Goal: Task Accomplishment & Management: Manage account settings

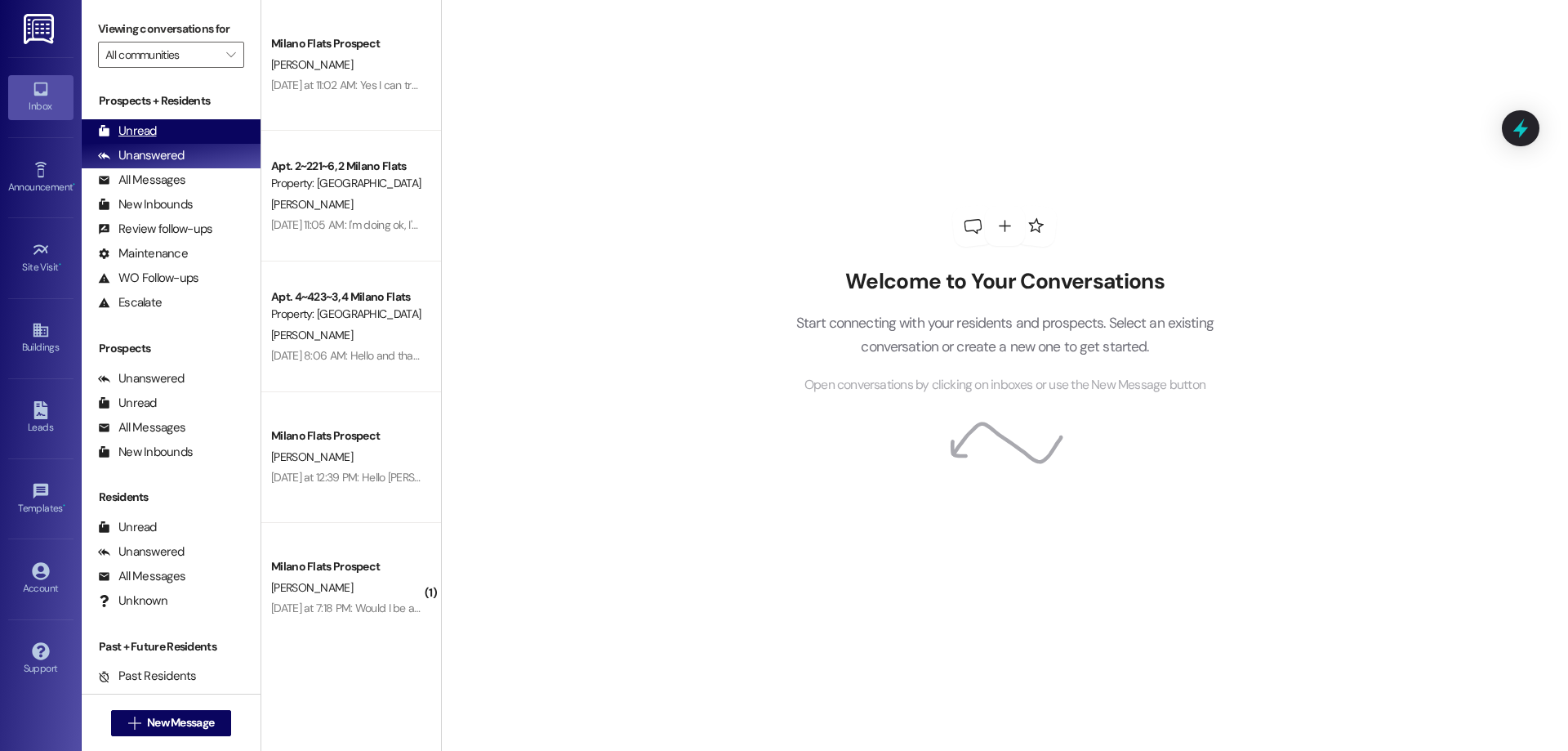
click at [150, 132] on div "Unread" at bounding box center [127, 131] width 59 height 17
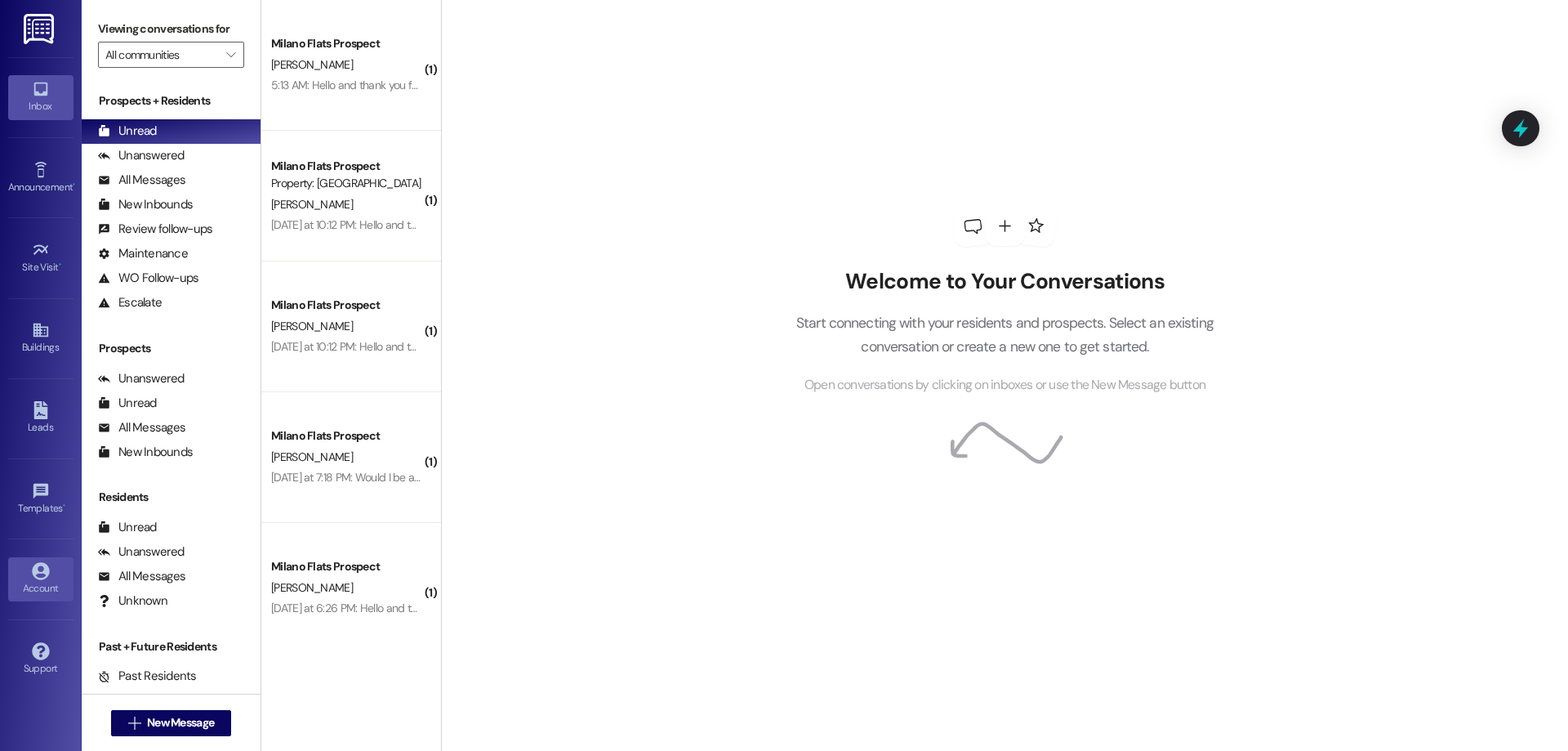
click at [39, 569] on icon at bounding box center [40, 570] width 18 height 18
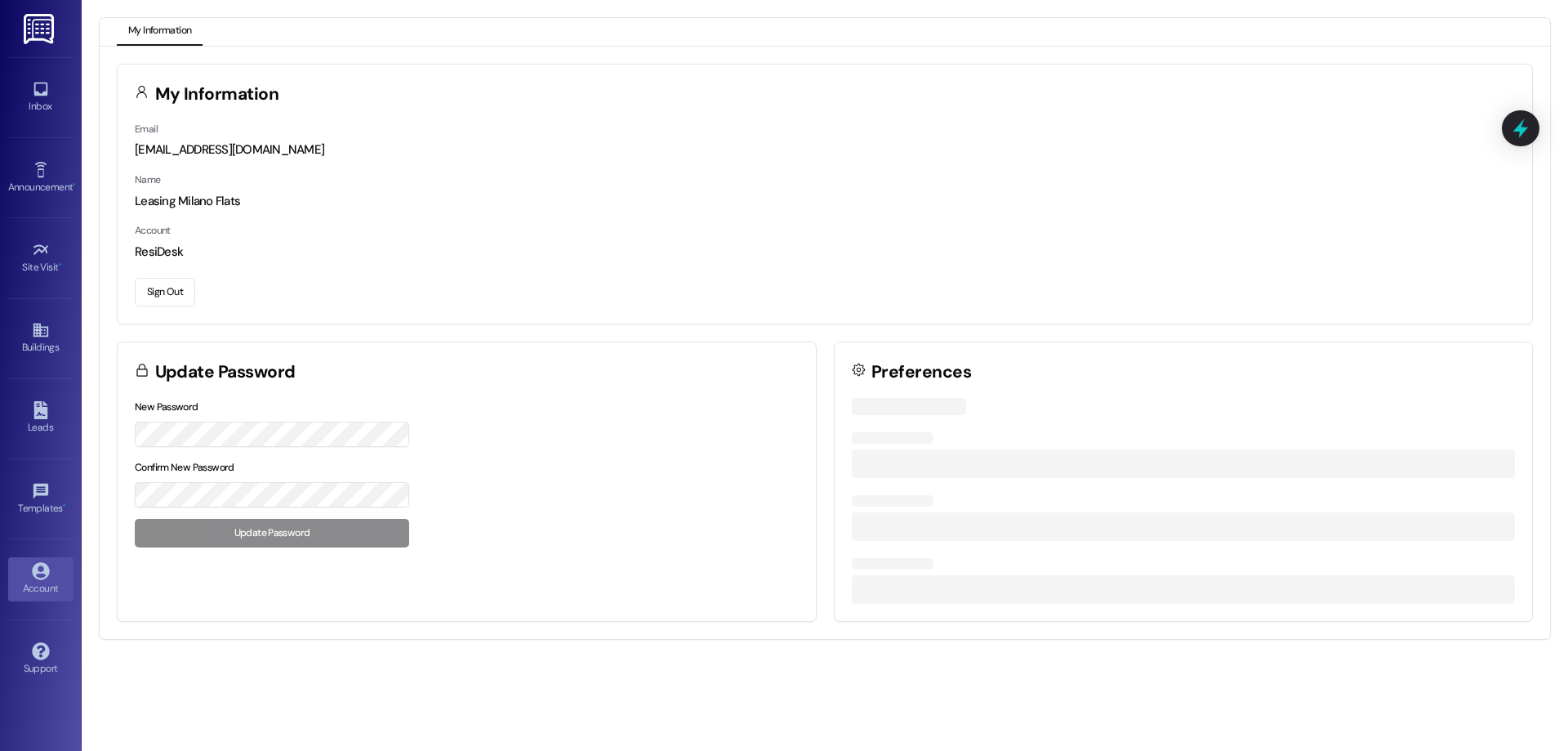
click at [151, 287] on button "Sign Out" at bounding box center [165, 292] width 61 height 29
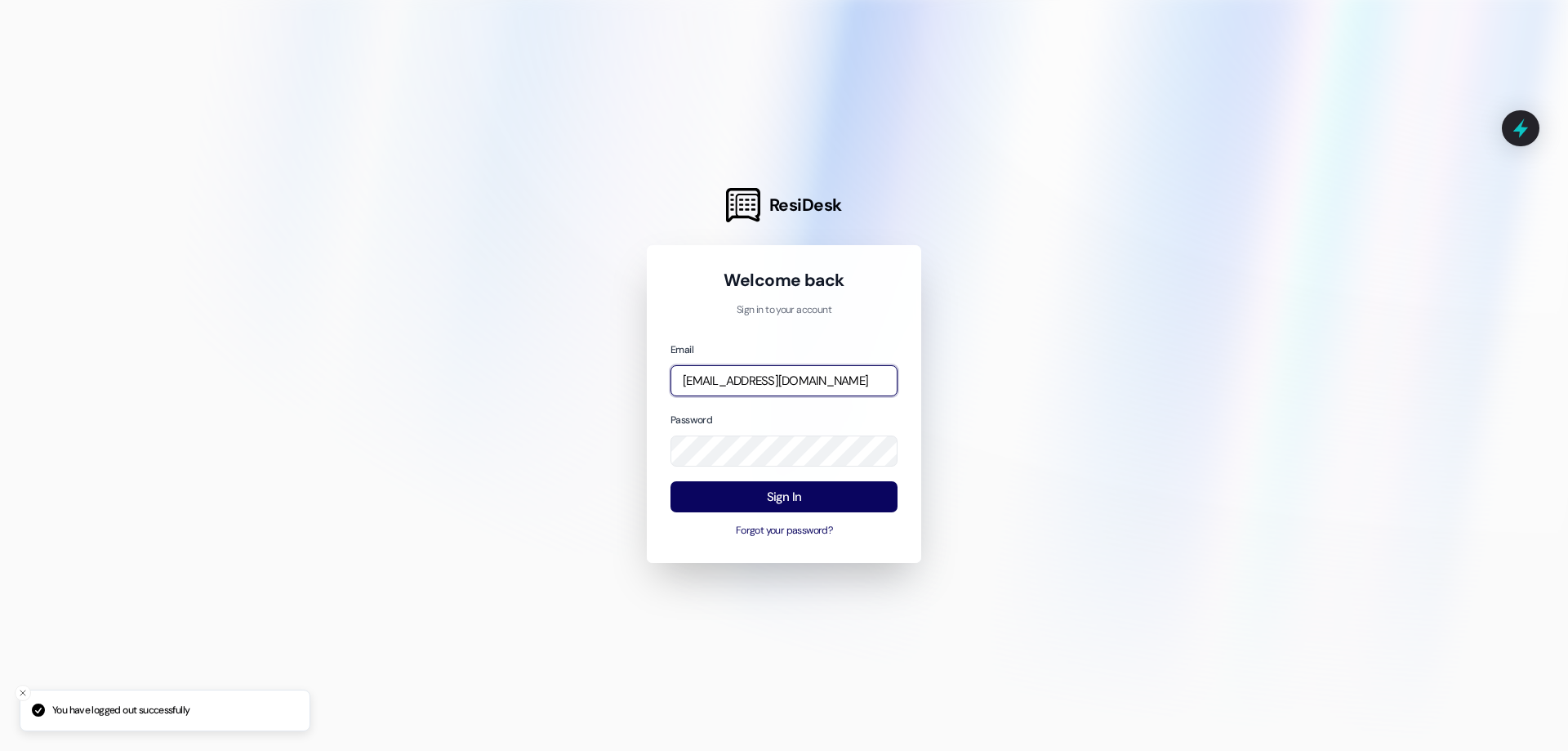
click at [740, 375] on input "[EMAIL_ADDRESS][DOMAIN_NAME]" at bounding box center [784, 381] width 227 height 32
type input "[EMAIL_ADDRESS][DOMAIN_NAME]"
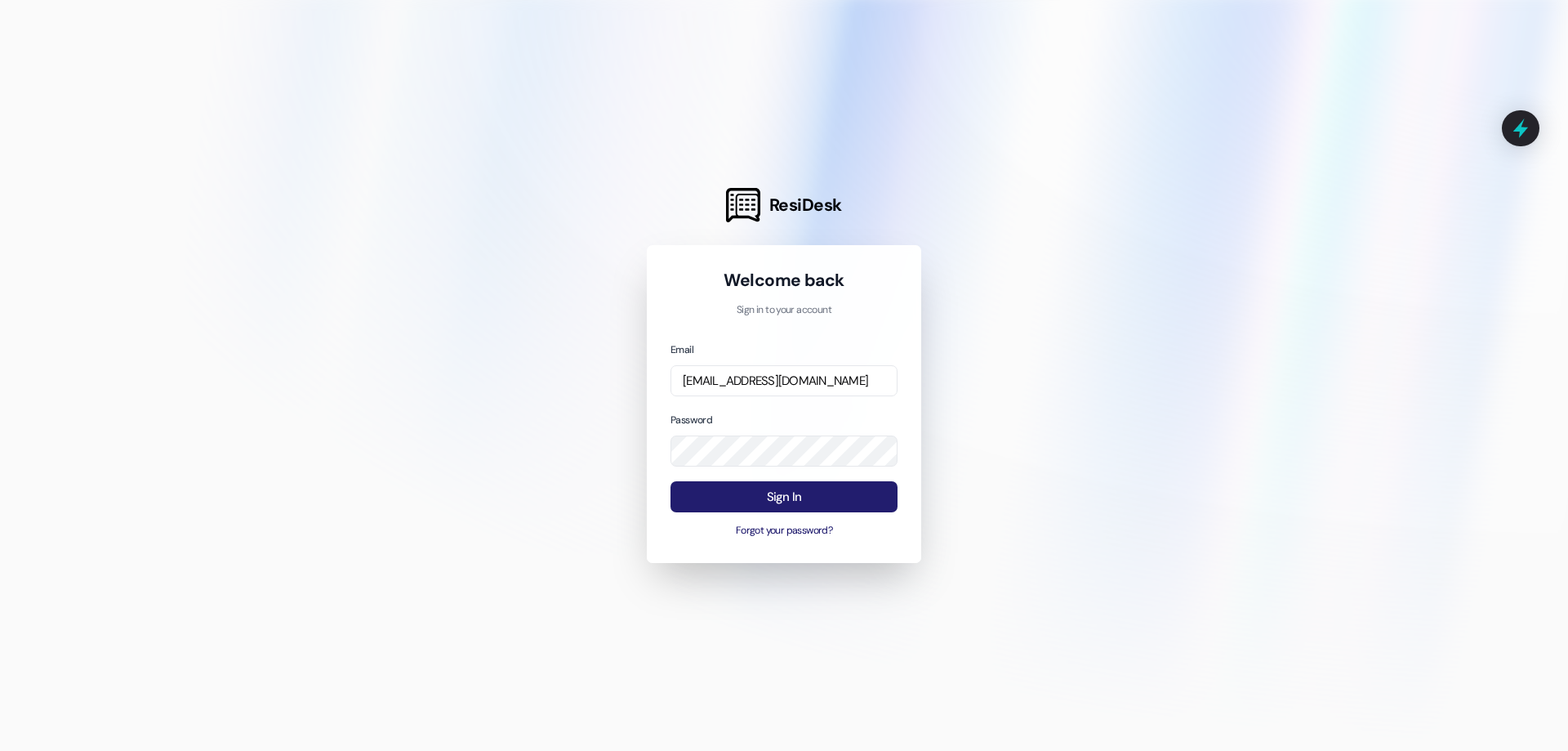
click at [799, 500] on button "Sign In" at bounding box center [784, 497] width 227 height 32
